Goal: Task Accomplishment & Management: Manage account settings

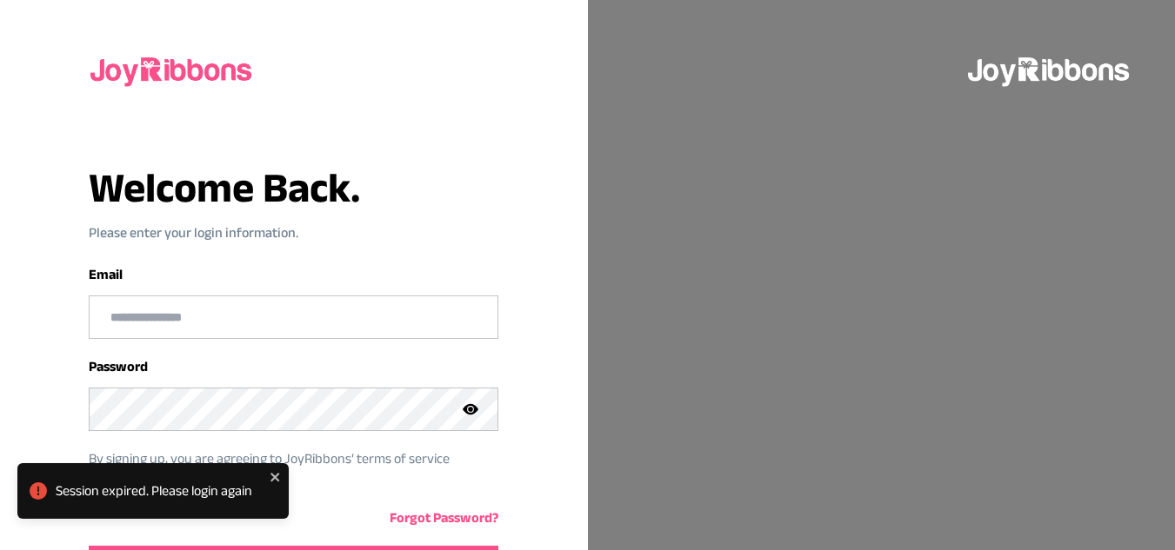
scroll to position [117, 0]
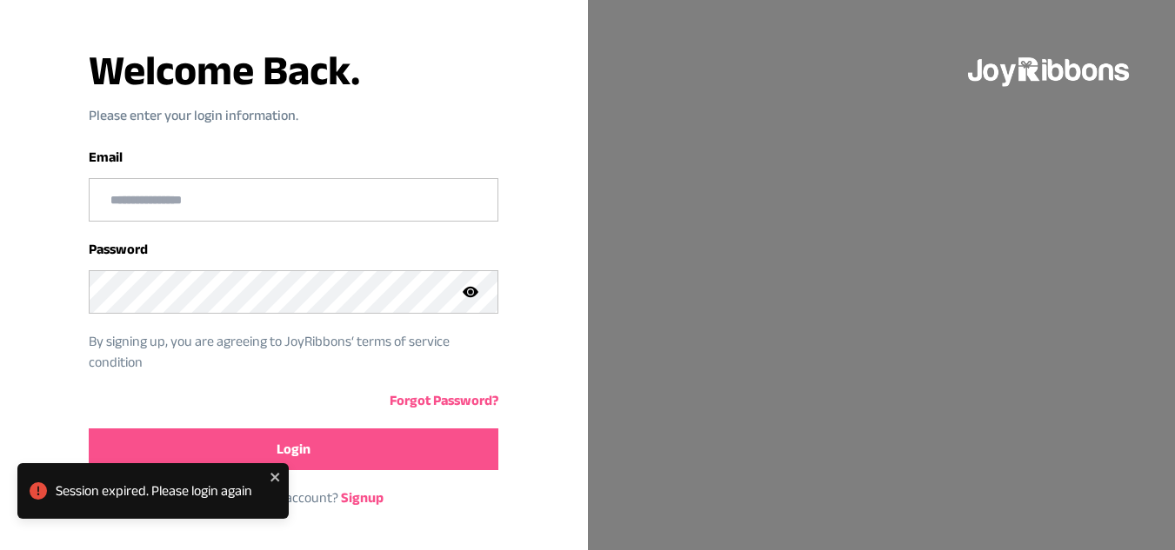
type input "**********"
click at [373, 439] on button "Login" at bounding box center [294, 450] width 410 height 42
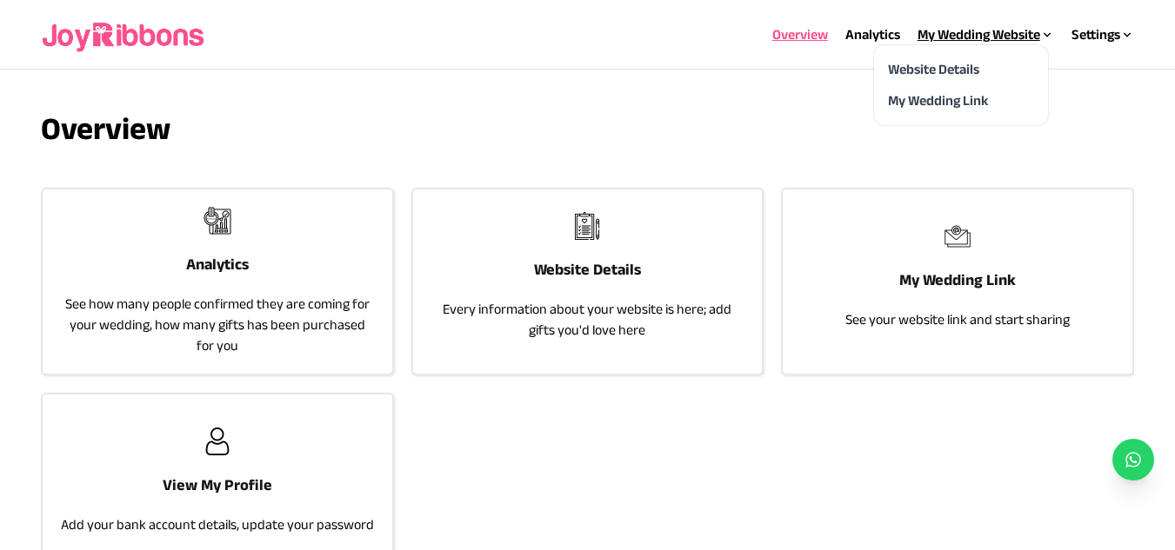
click at [946, 40] on div "My Wedding Website" at bounding box center [985, 34] width 137 height 21
click at [928, 72] on link "Website Details" at bounding box center [933, 69] width 91 height 15
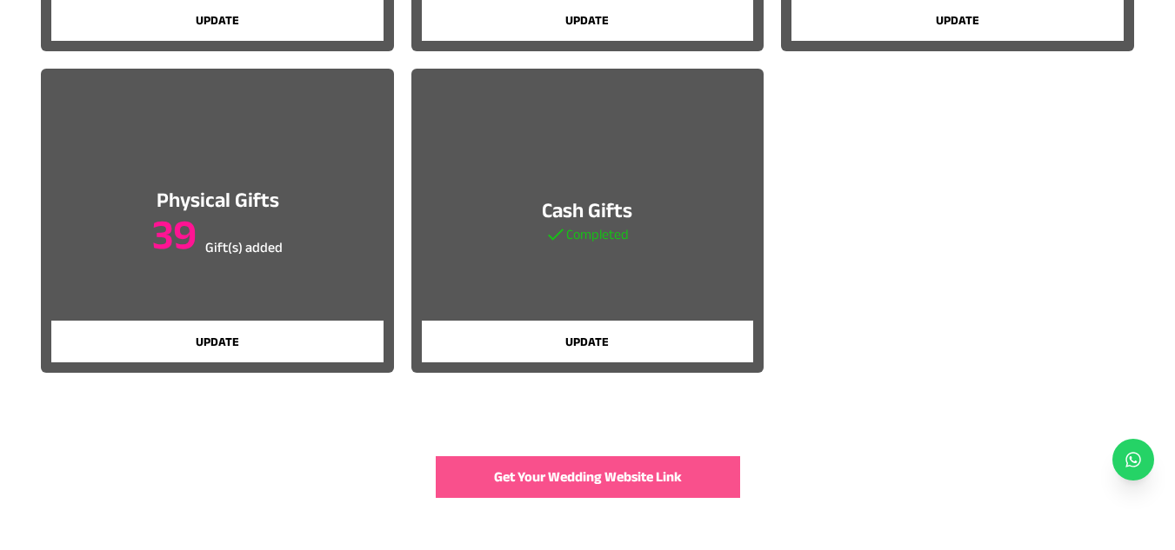
scroll to position [472, 0]
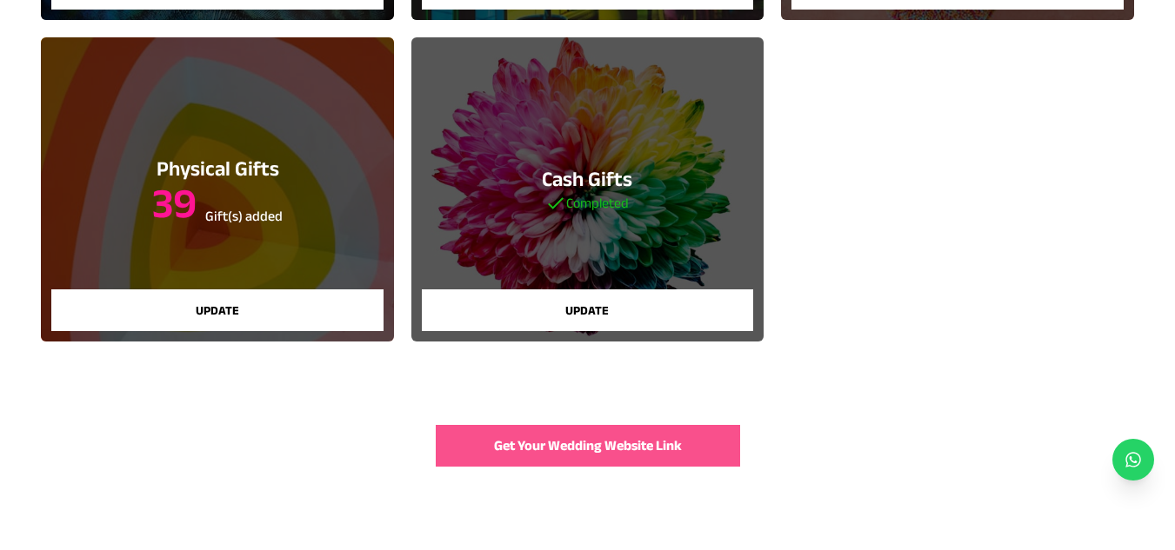
click at [644, 435] on button "Get Your Wedding Website Link" at bounding box center [588, 446] width 304 height 42
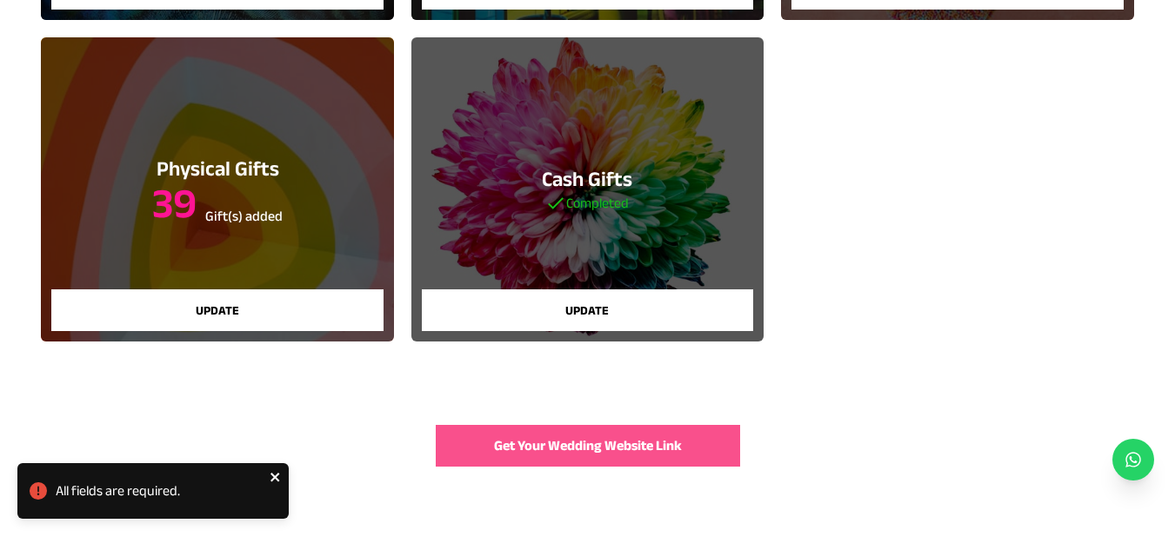
click at [273, 477] on icon "close" at bounding box center [274, 477] width 9 height 9
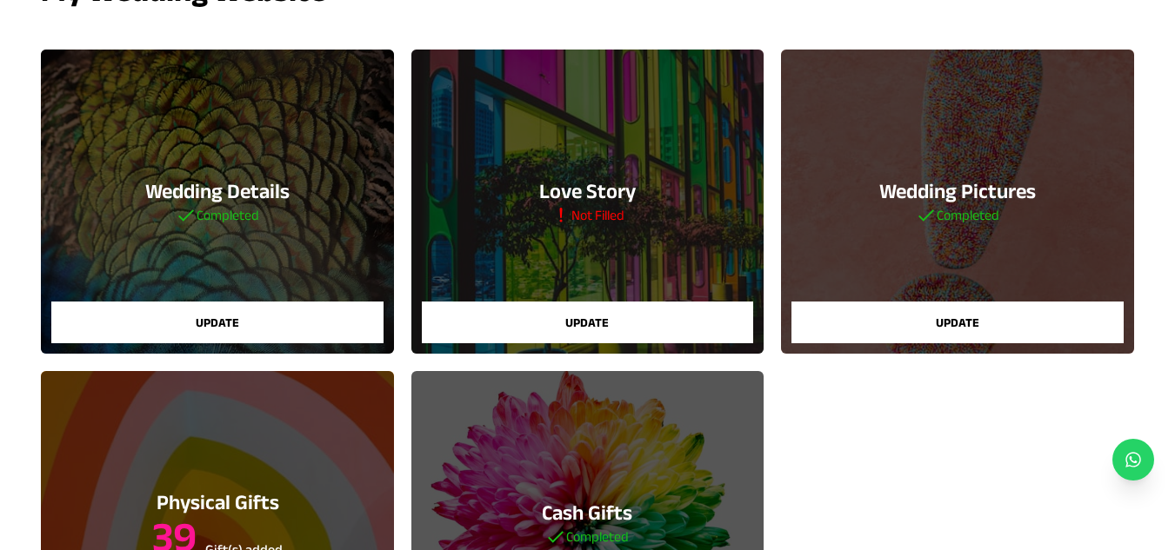
scroll to position [135, 0]
